Goal: Task Accomplishment & Management: Complete application form

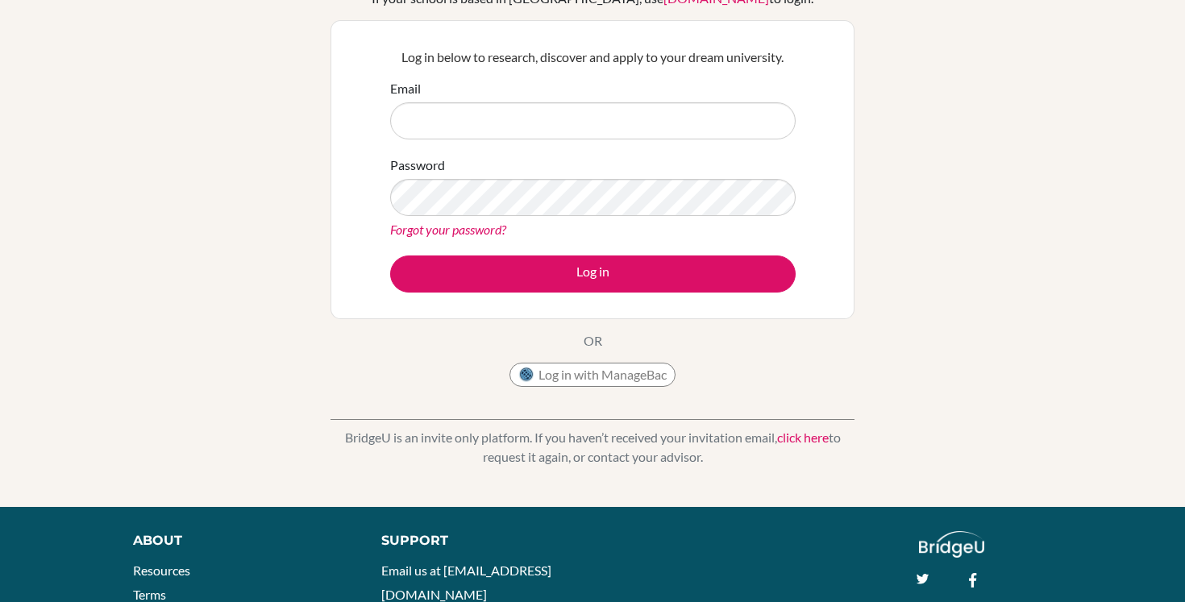
scroll to position [146, 0]
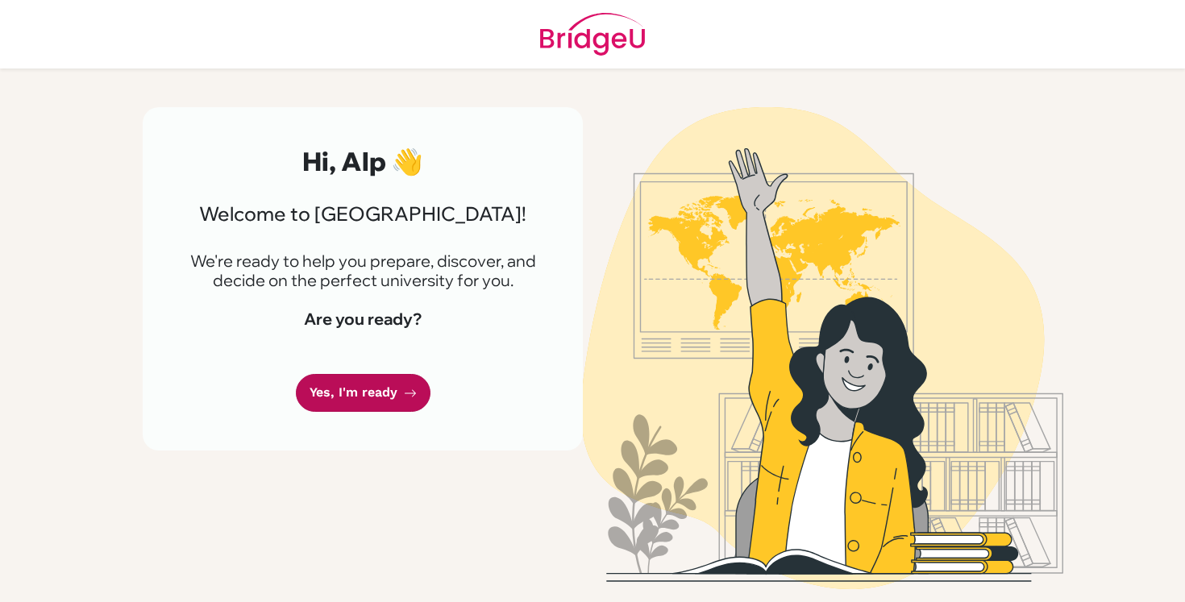
click at [369, 406] on link "Yes, I'm ready" at bounding box center [363, 393] width 135 height 38
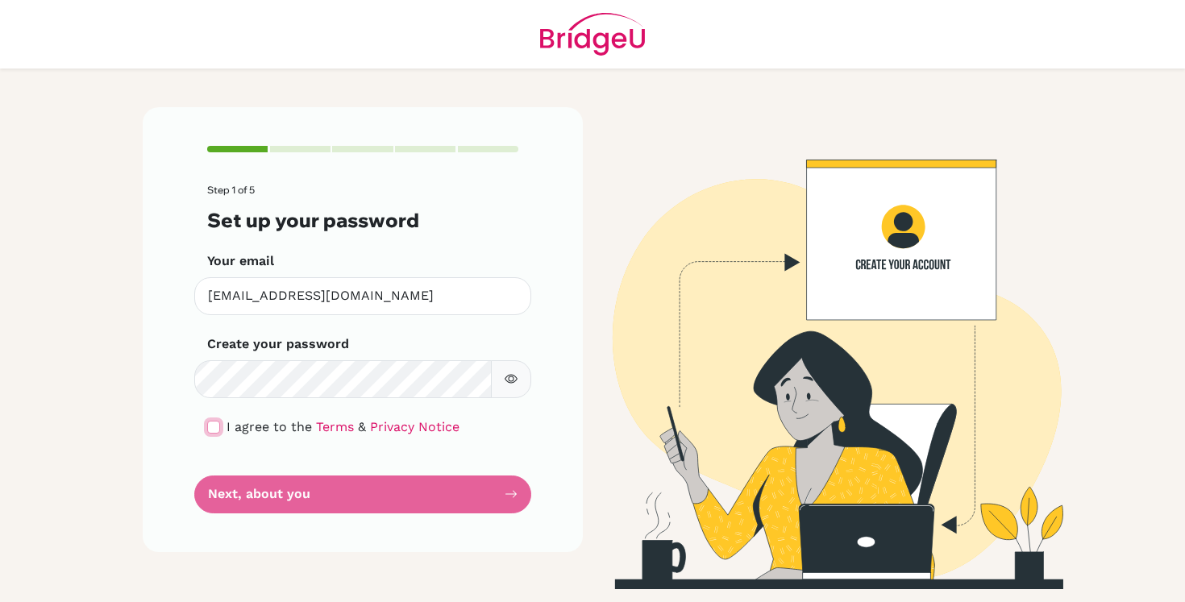
click at [213, 431] on input "checkbox" at bounding box center [213, 427] width 13 height 13
checkbox input "true"
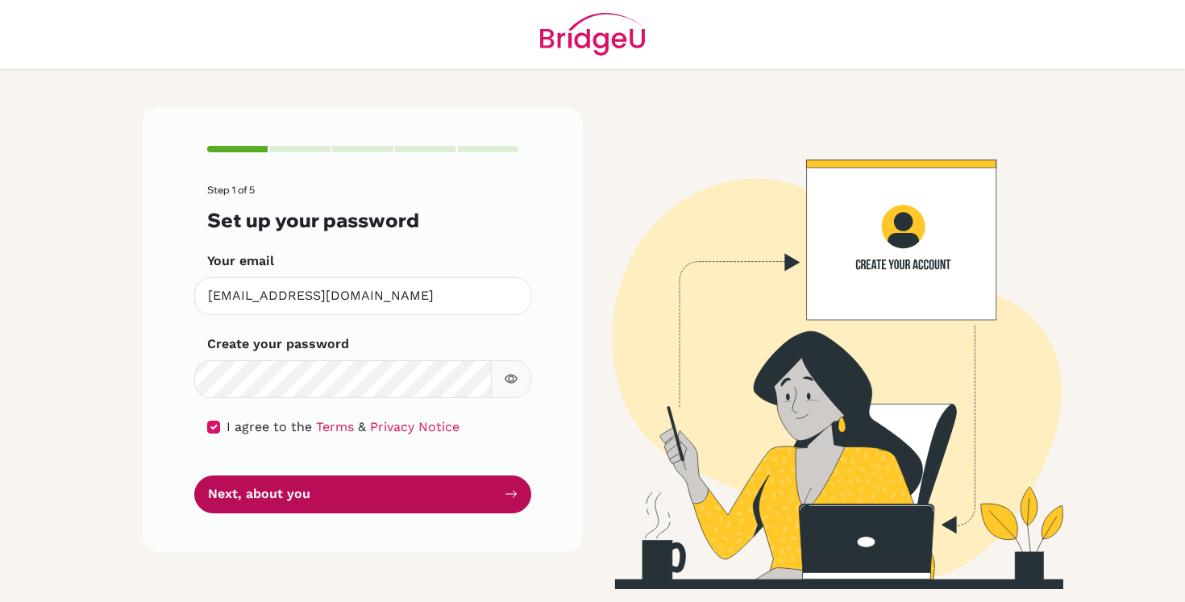
click at [292, 497] on button "Next, about you" at bounding box center [362, 495] width 337 height 38
